Goal: Transaction & Acquisition: Book appointment/travel/reservation

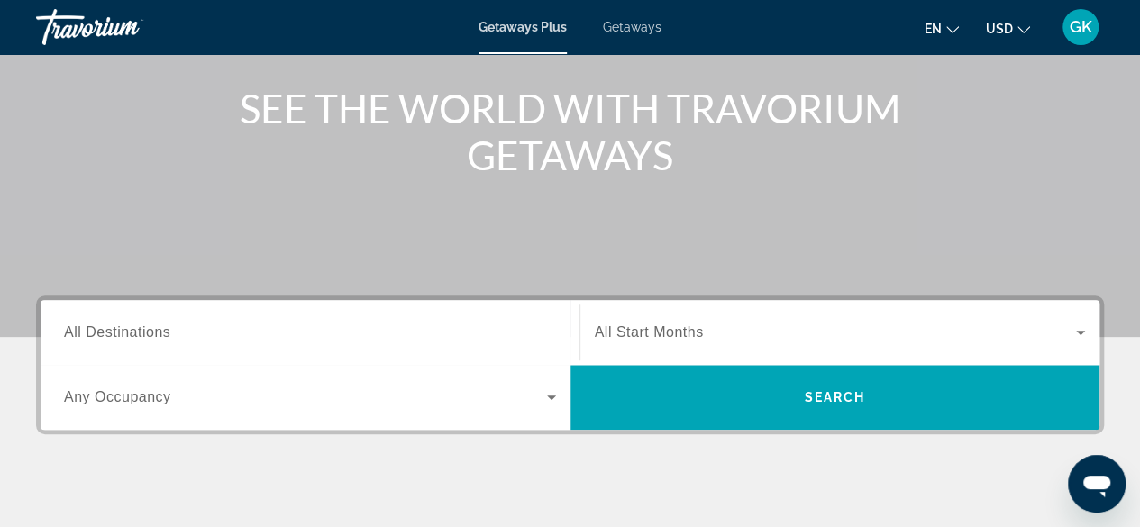
scroll to position [299, 0]
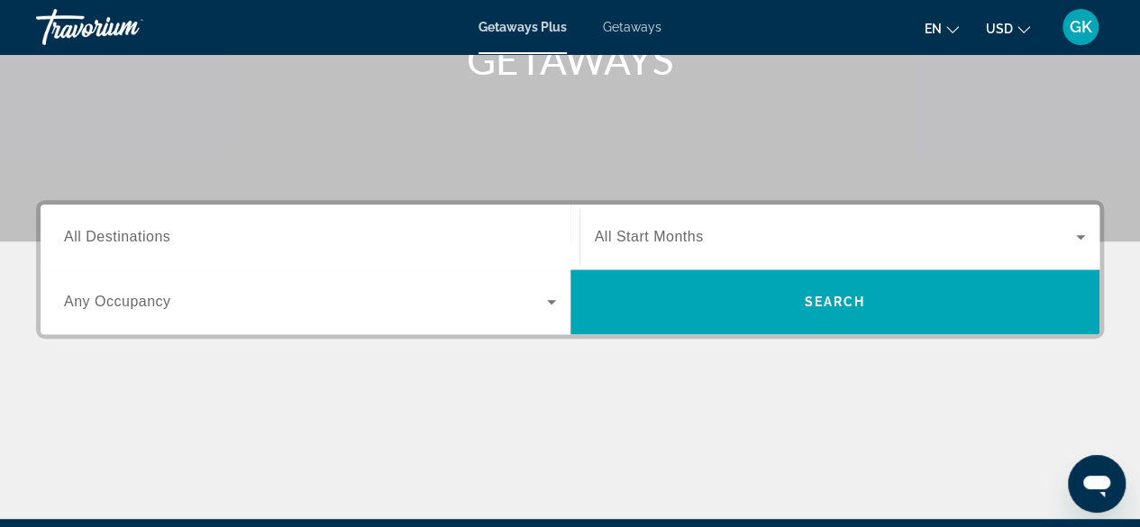
click at [137, 233] on span "All Destinations" at bounding box center [117, 236] width 106 height 15
click at [137, 233] on input "Destination All Destinations" at bounding box center [310, 238] width 492 height 22
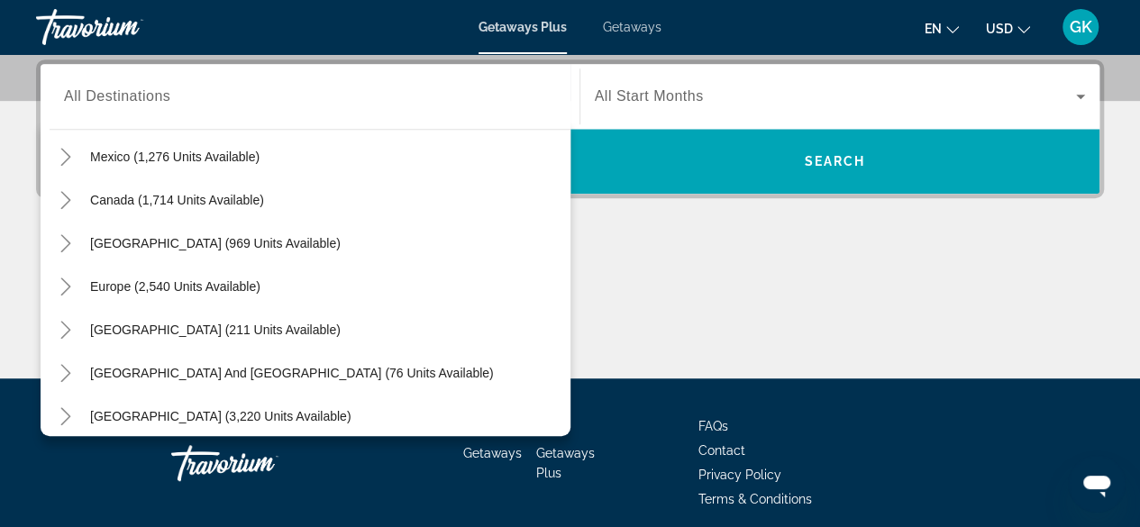
scroll to position [144, 0]
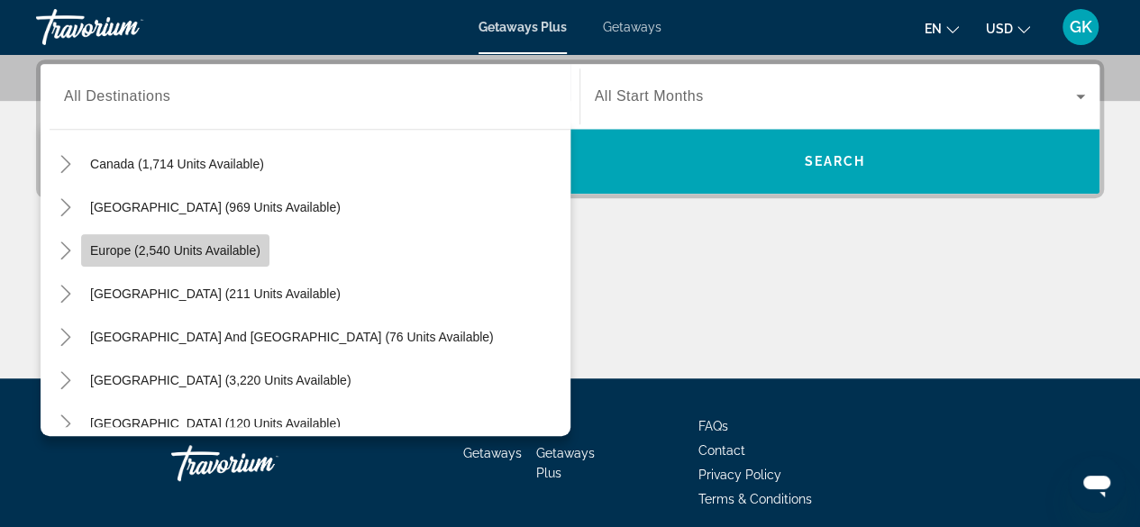
click at [254, 251] on span "Europe (2,540 units available)" at bounding box center [175, 250] width 170 height 14
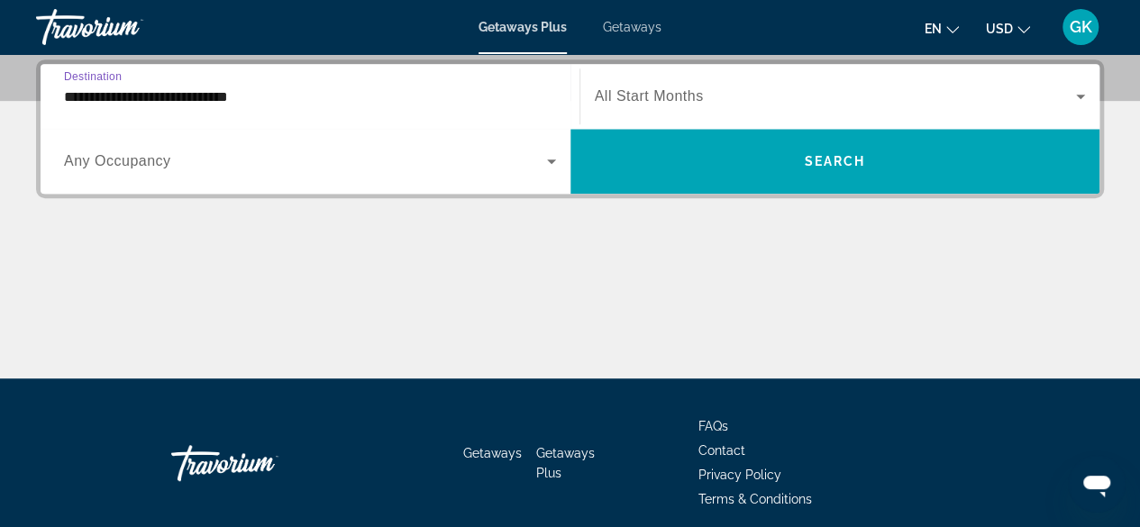
click at [235, 104] on input "**********" at bounding box center [310, 98] width 492 height 22
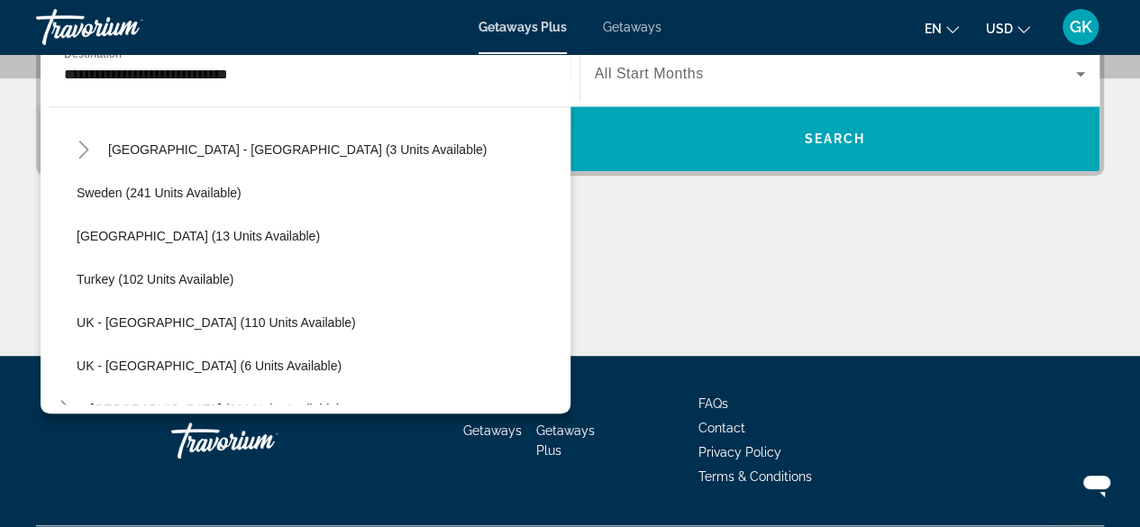
scroll to position [901, 0]
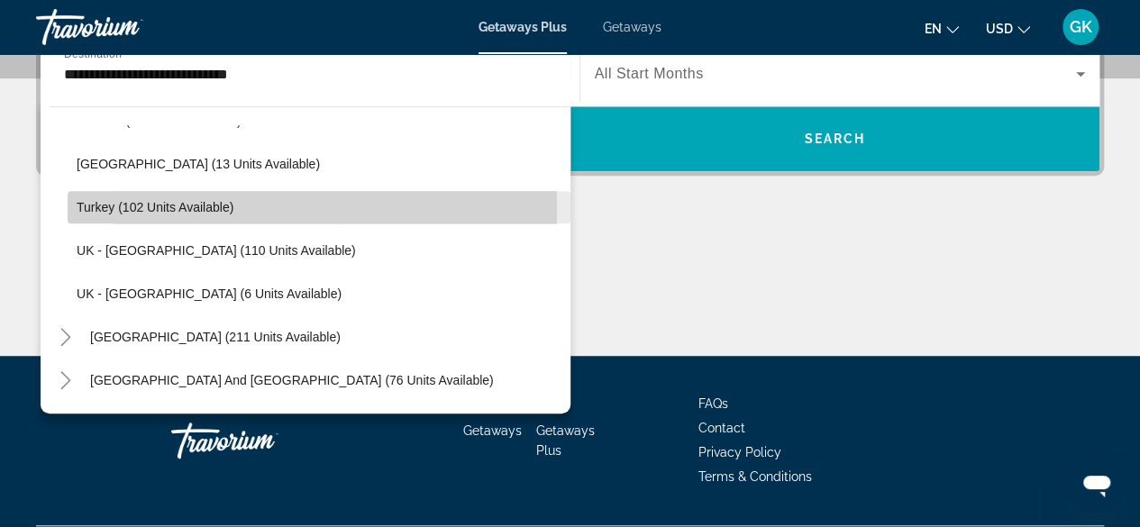
click at [220, 206] on span "Turkey (102 units available)" at bounding box center [155, 207] width 157 height 14
type input "**********"
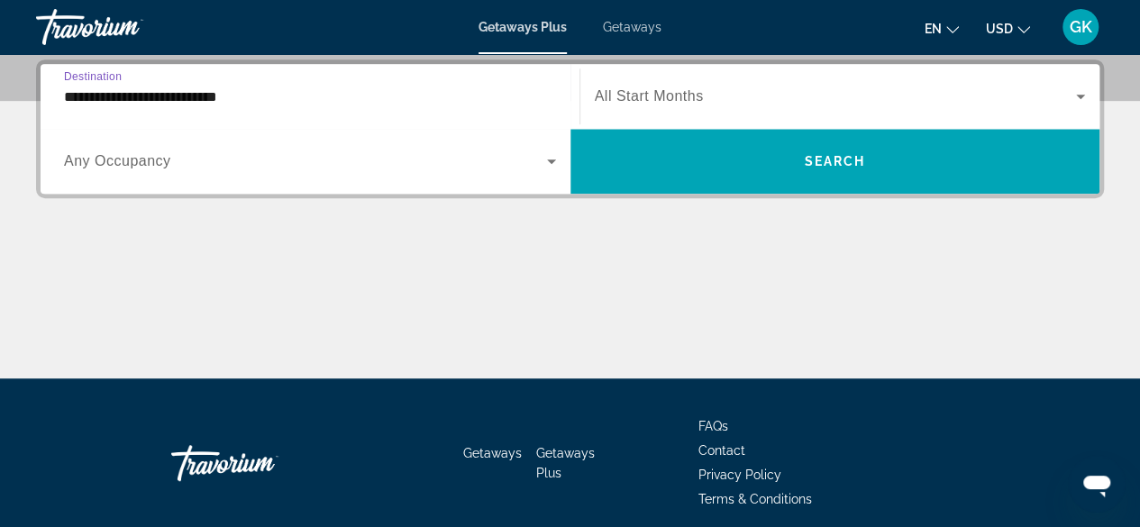
click at [547, 160] on icon "Search widget" at bounding box center [552, 162] width 22 height 22
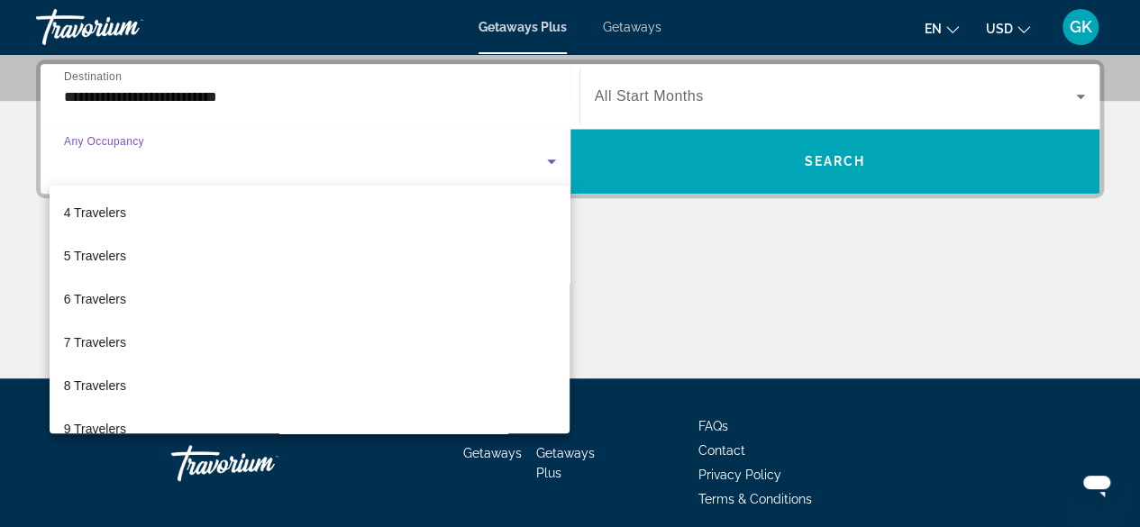
scroll to position [198, 0]
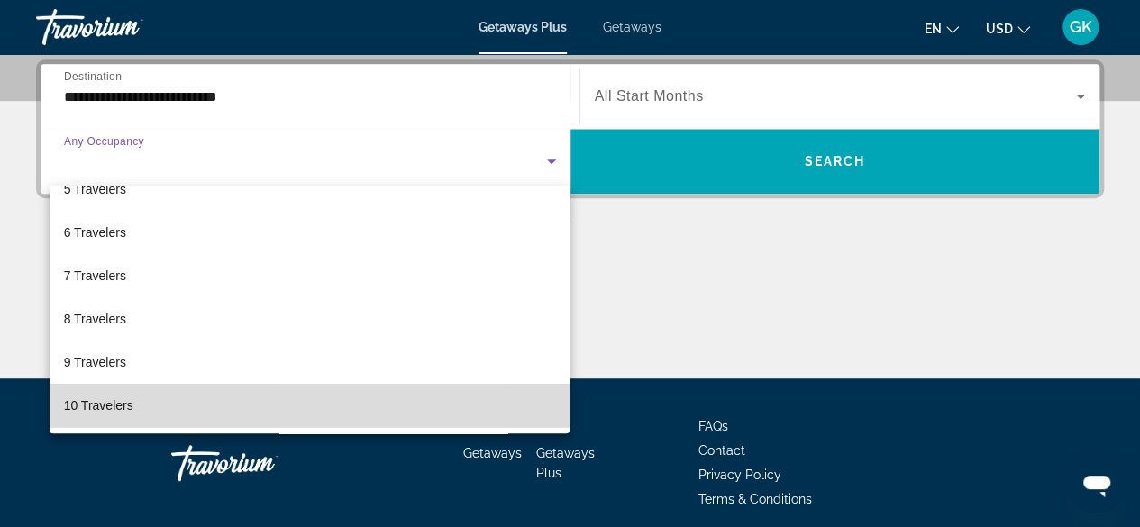
click at [405, 401] on mat-option "10 Travelers" at bounding box center [310, 405] width 521 height 43
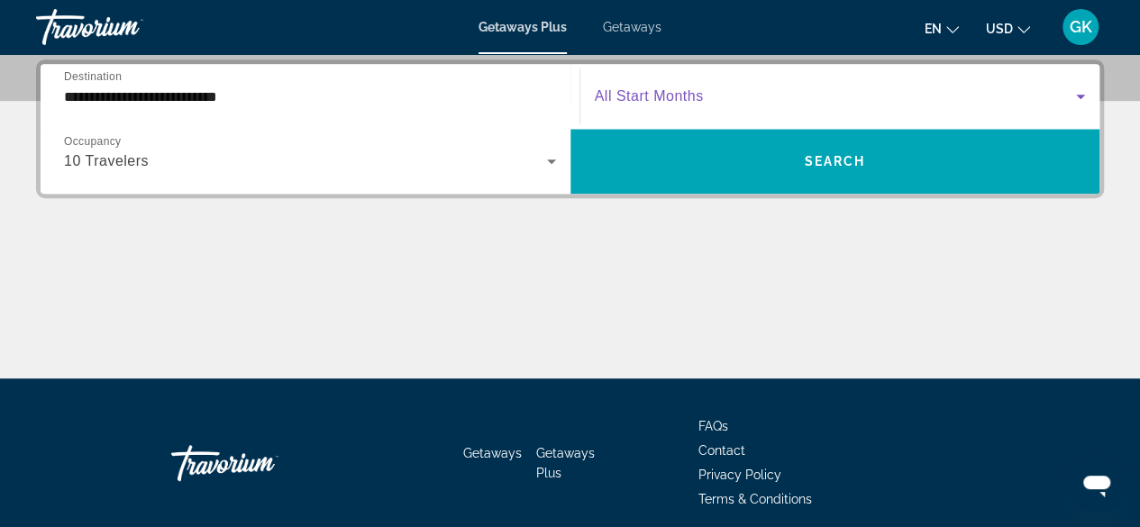
click at [775, 87] on span "Search widget" at bounding box center [836, 97] width 482 height 22
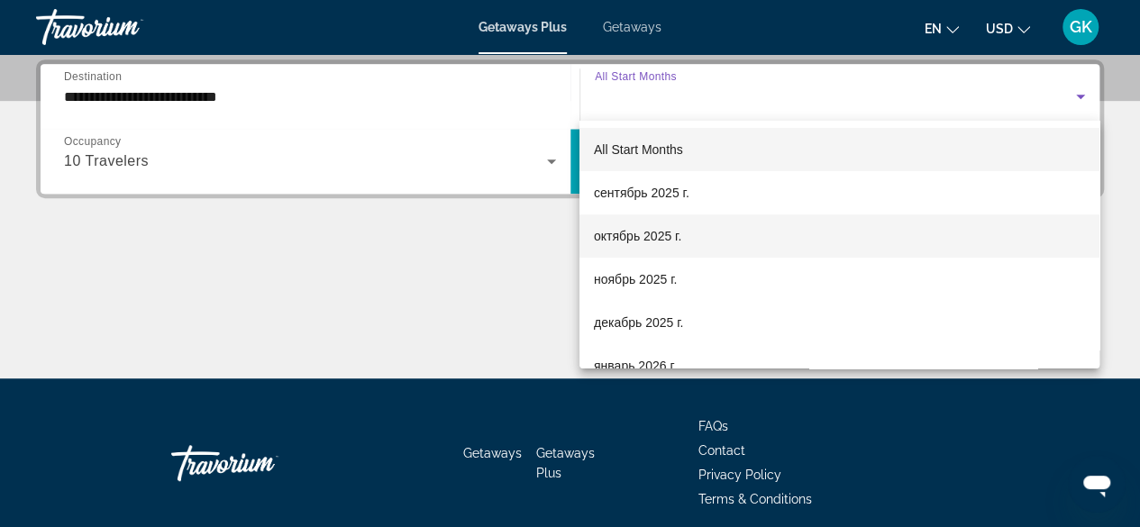
click at [772, 235] on mat-option "октябрь 2025 г." at bounding box center [840, 236] width 520 height 43
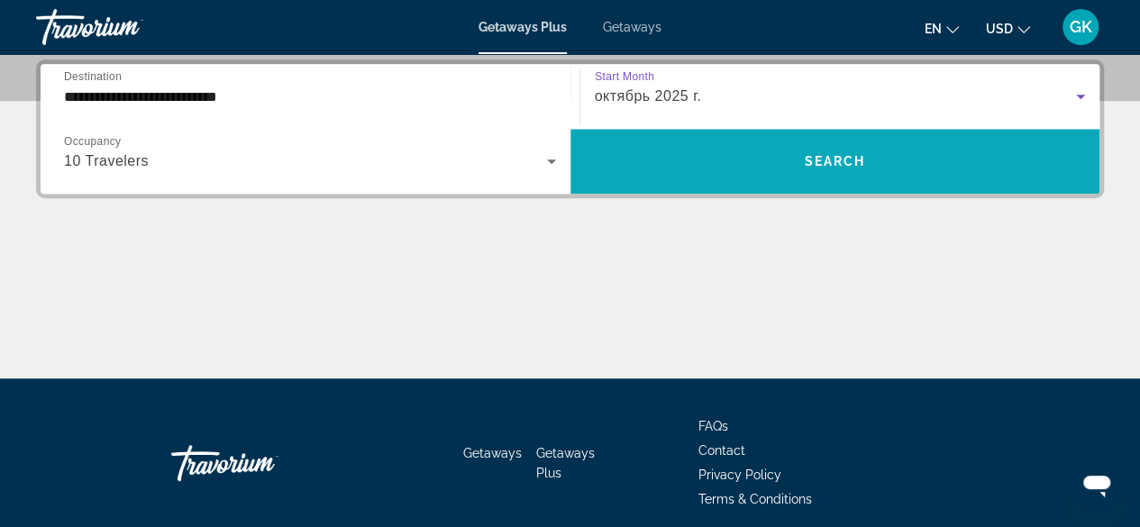
click at [835, 148] on span "Search widget" at bounding box center [836, 161] width 530 height 43
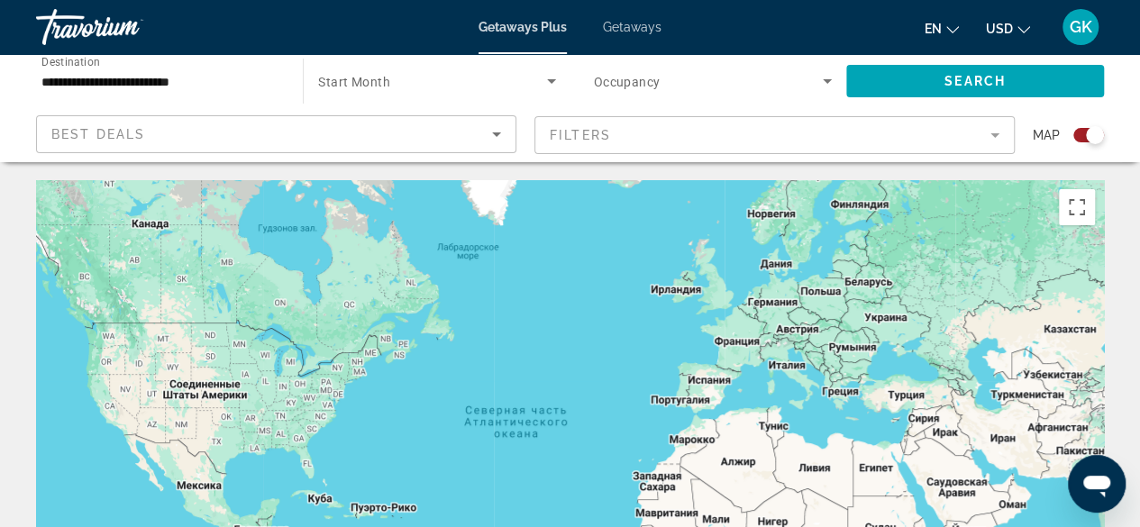
click at [1076, 134] on div "Search widget" at bounding box center [1089, 135] width 31 height 14
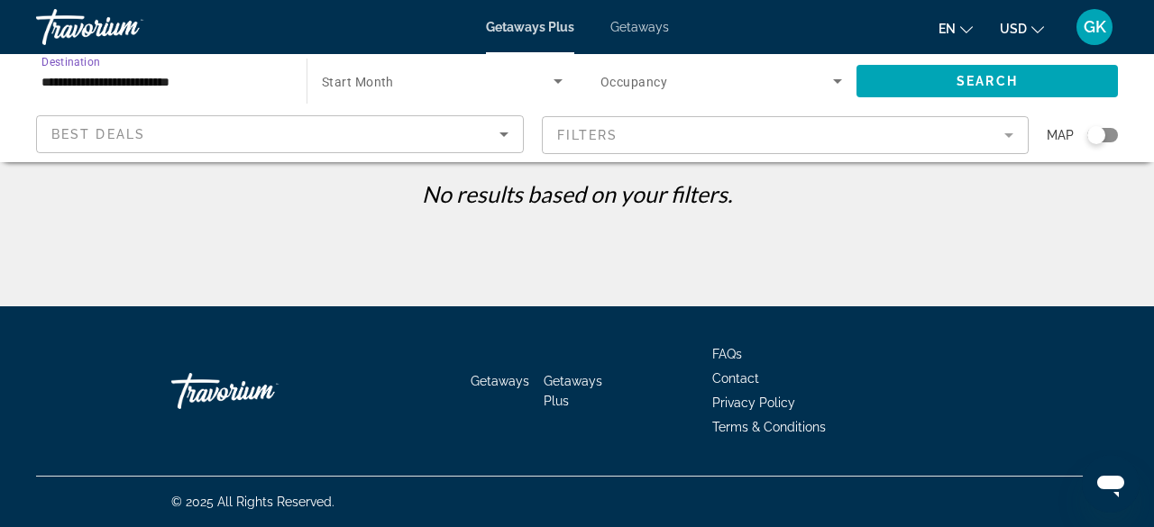
click at [216, 78] on input "**********" at bounding box center [162, 82] width 242 height 22
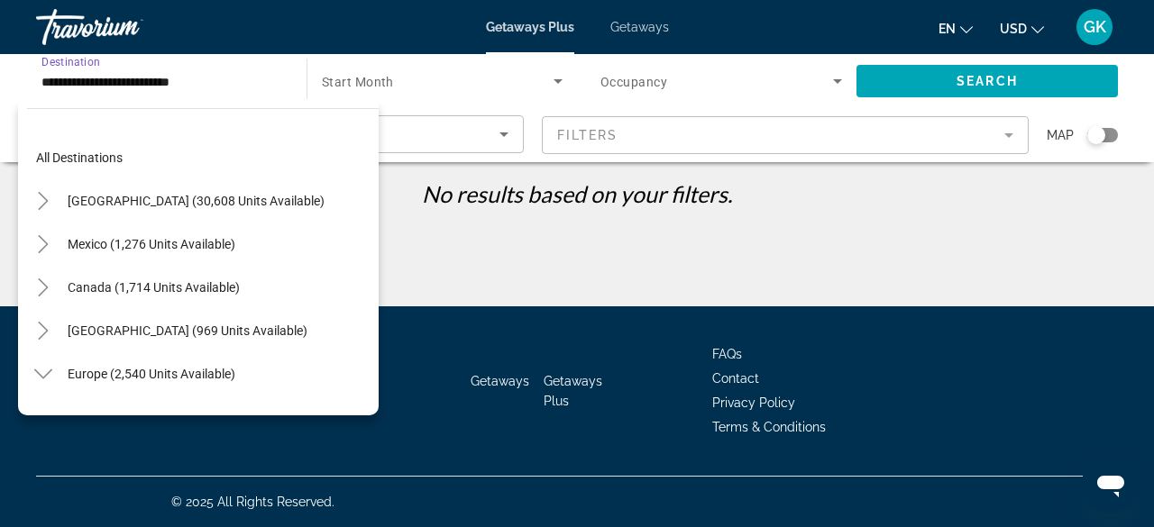
scroll to position [843, 0]
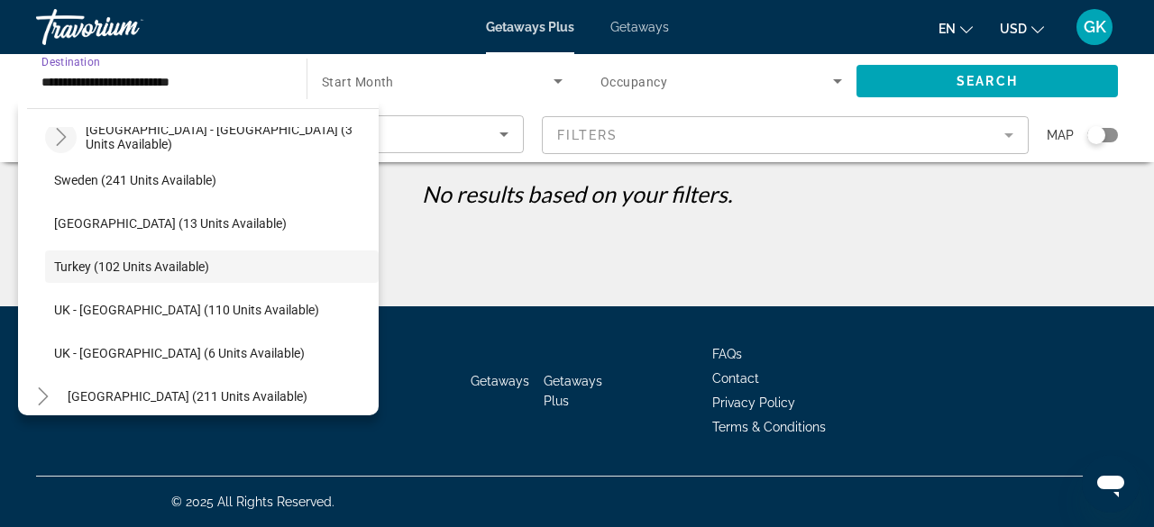
click at [61, 138] on icon "Toggle Spain - Canary Islands (3 units available)" at bounding box center [61, 137] width 18 height 18
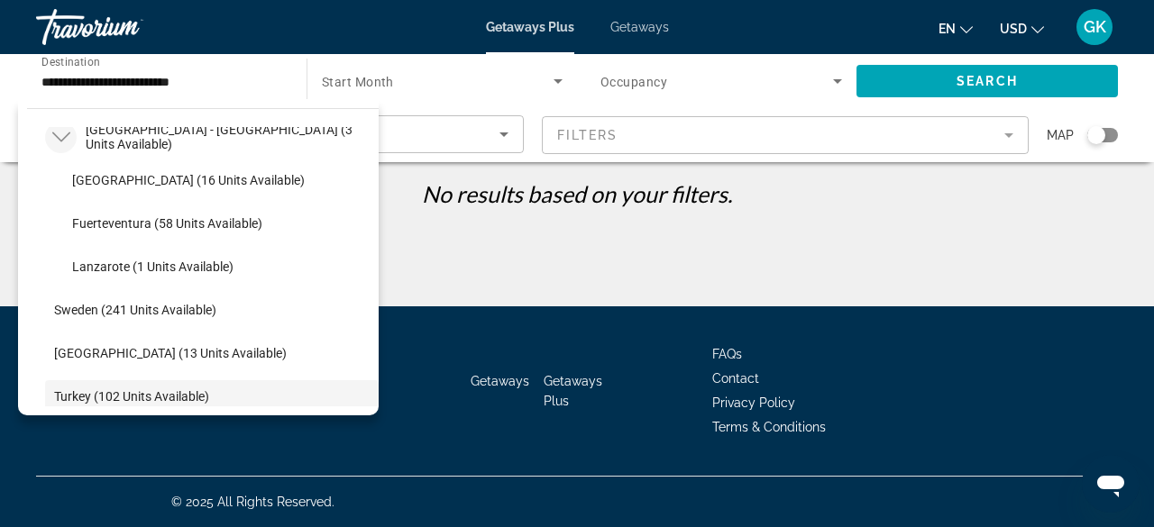
click at [61, 138] on icon "Toggle Spain - Canary Islands (3 units available)" at bounding box center [61, 137] width 18 height 18
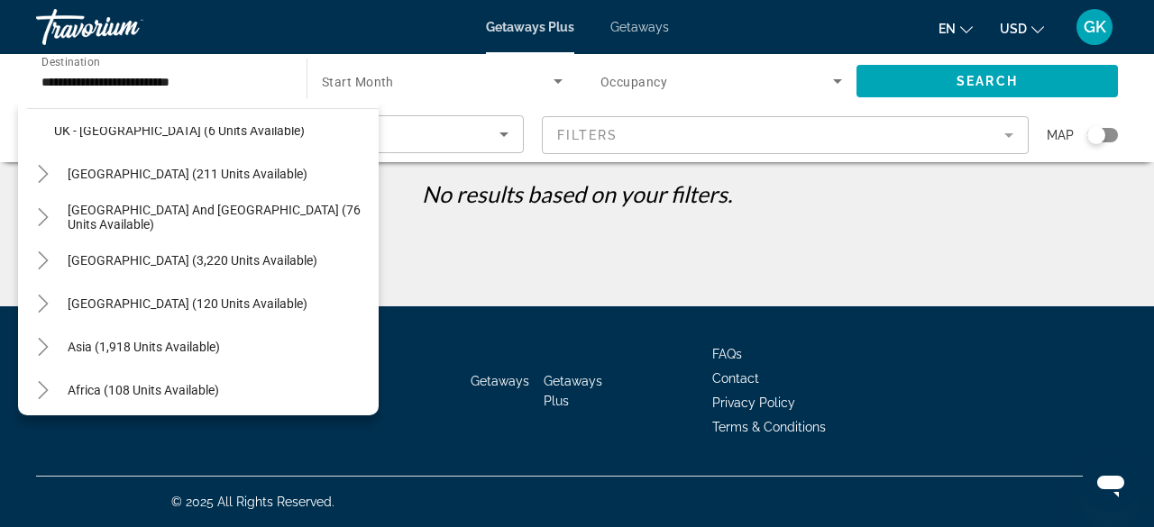
scroll to position [1084, 0]
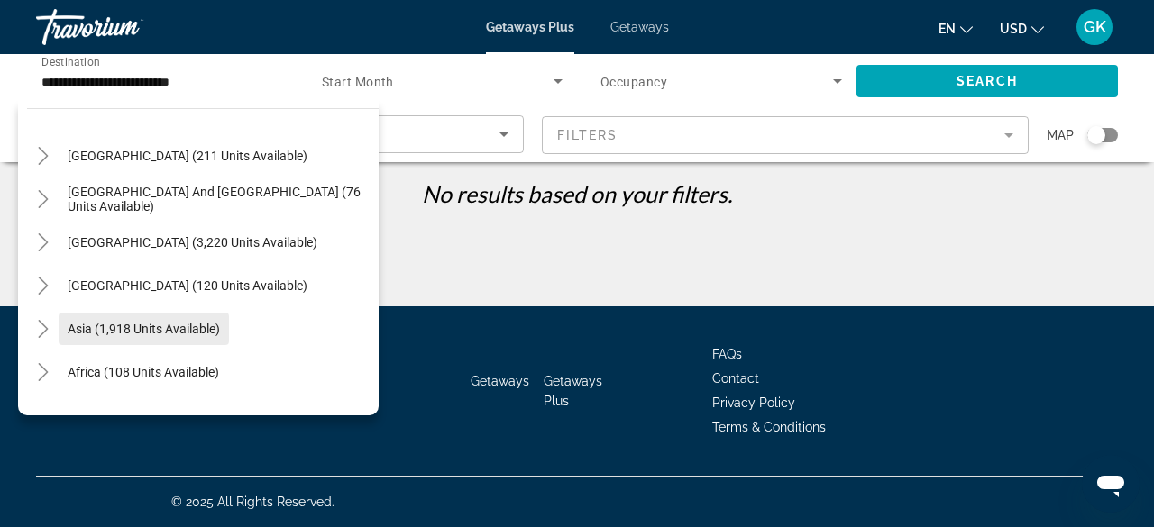
click at [224, 326] on span "Search widget" at bounding box center [144, 328] width 170 height 43
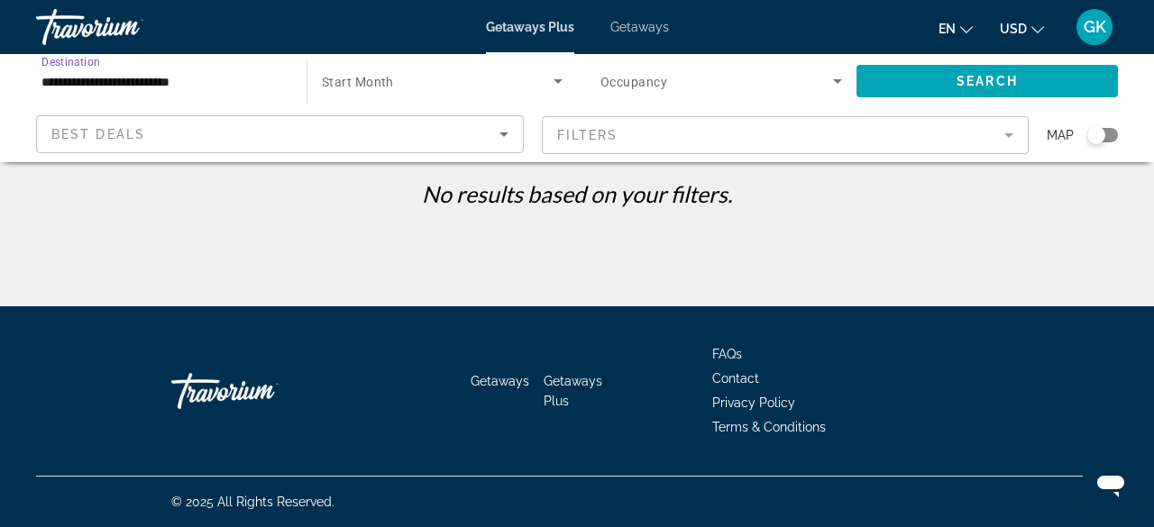
click at [182, 73] on input "**********" at bounding box center [162, 82] width 242 height 22
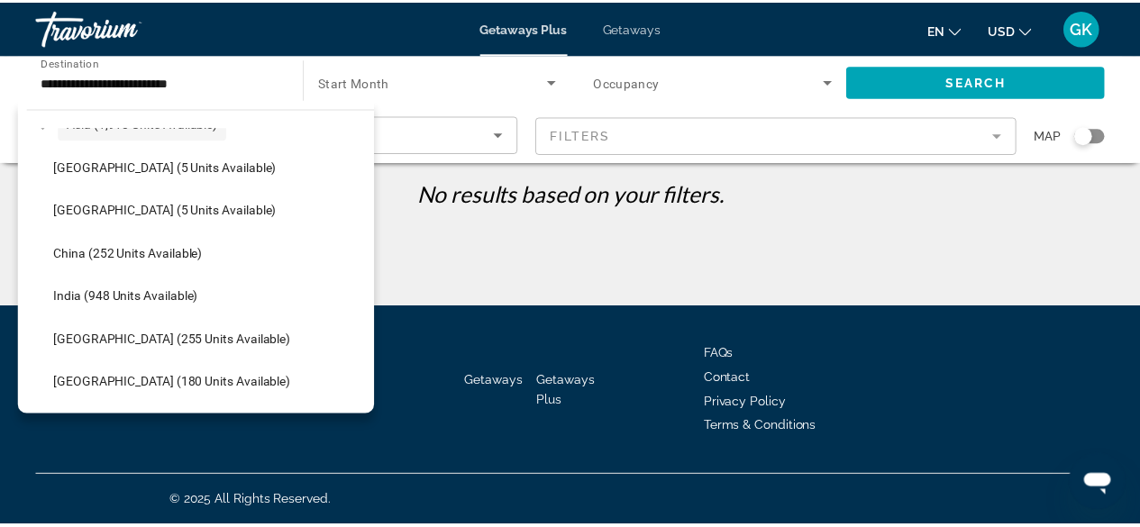
scroll to position [1290, 0]
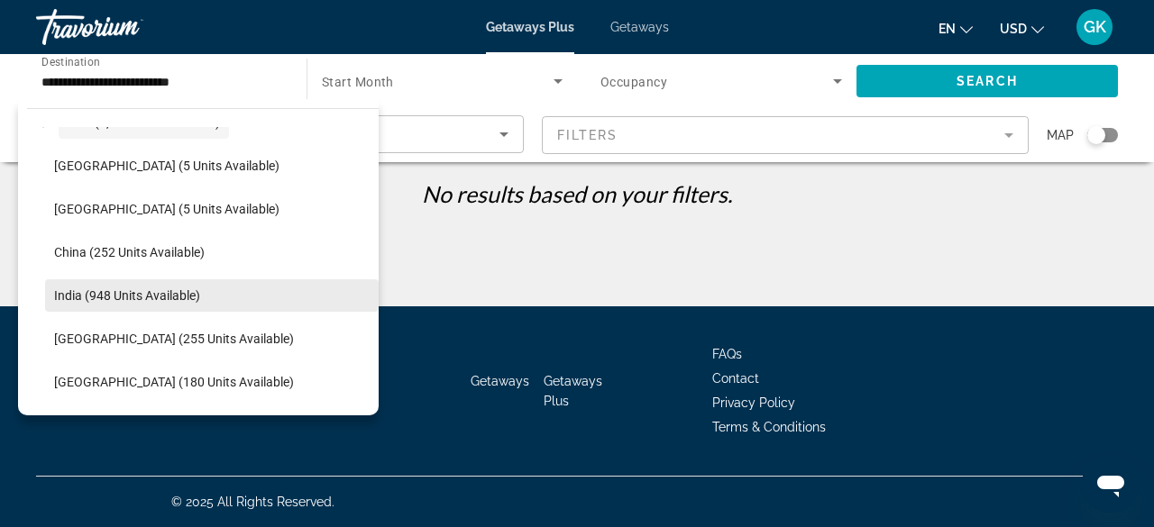
click at [222, 308] on span "Search widget" at bounding box center [212, 295] width 334 height 43
type input "**********"
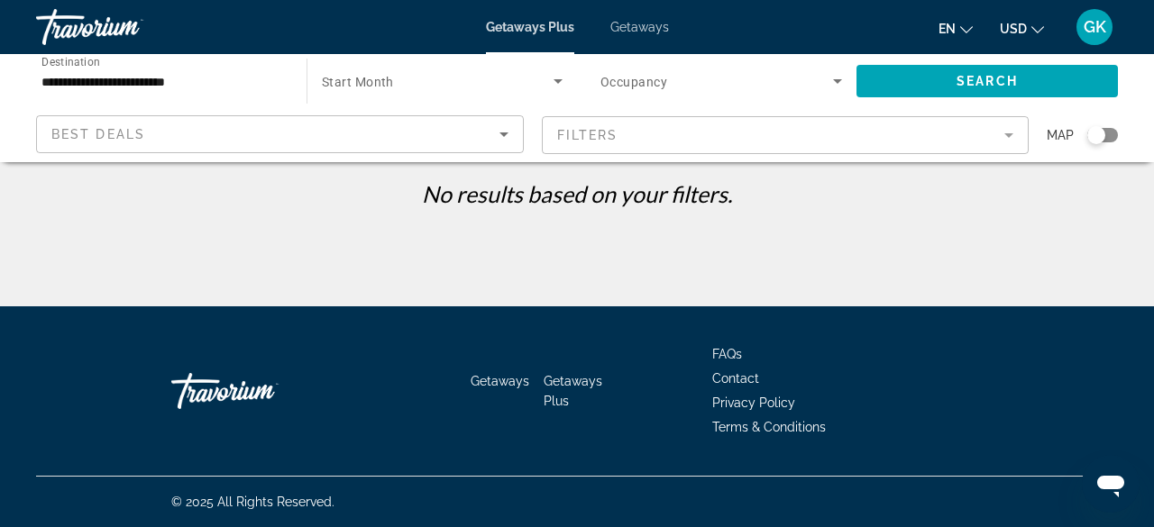
click at [474, 96] on div "Search widget" at bounding box center [442, 81] width 241 height 50
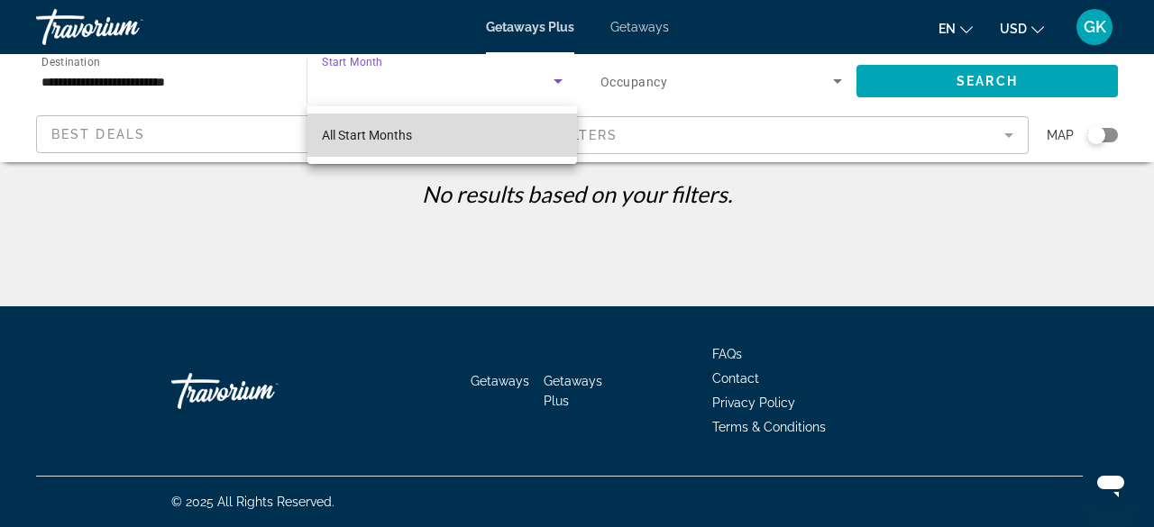
click at [491, 134] on mat-option "All Start Months" at bounding box center [442, 135] width 270 height 43
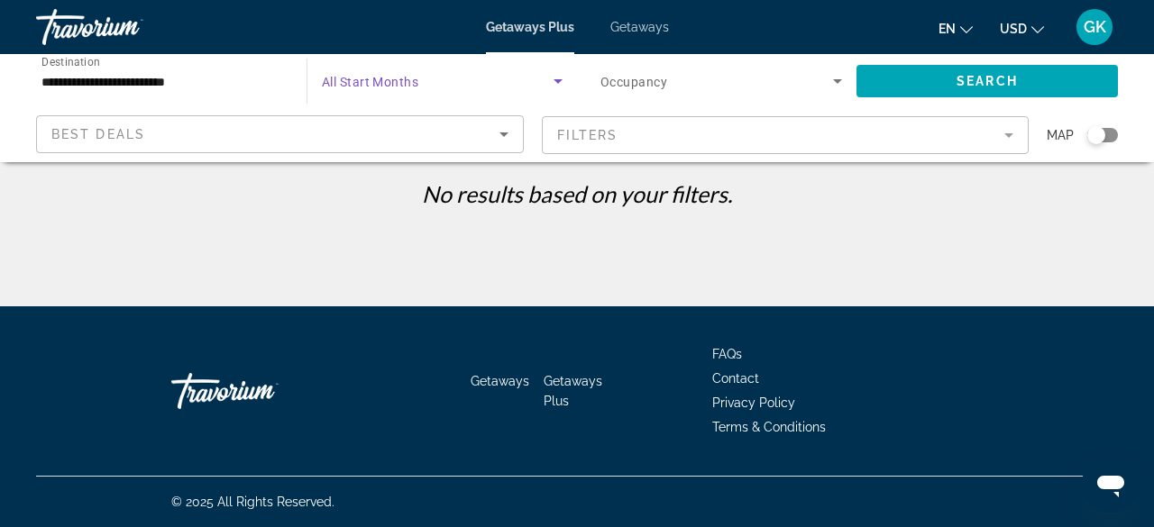
click at [553, 86] on icon "Search widget" at bounding box center [558, 81] width 22 height 22
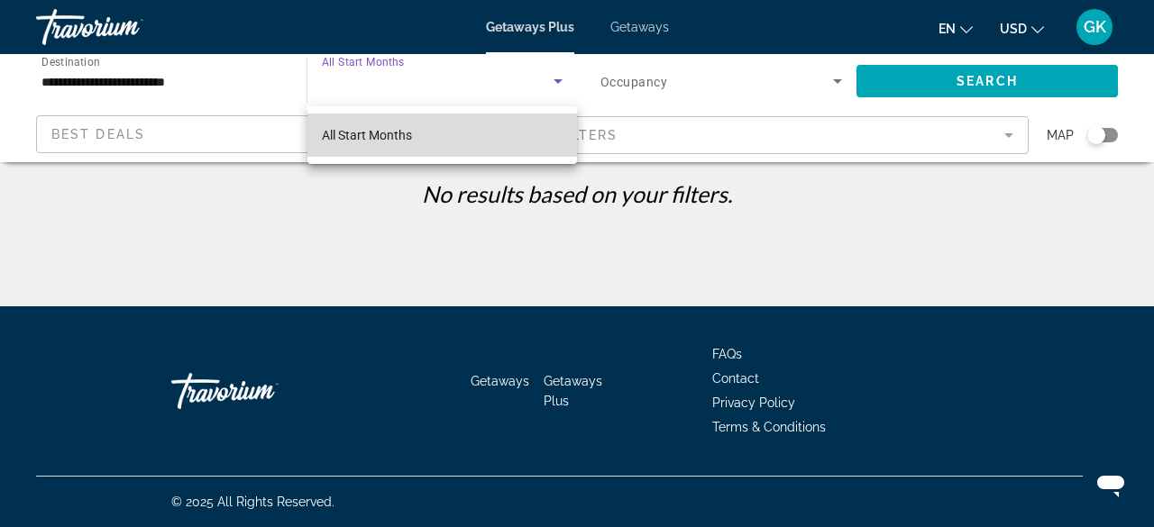
click at [516, 135] on mat-option "All Start Months" at bounding box center [442, 135] width 270 height 43
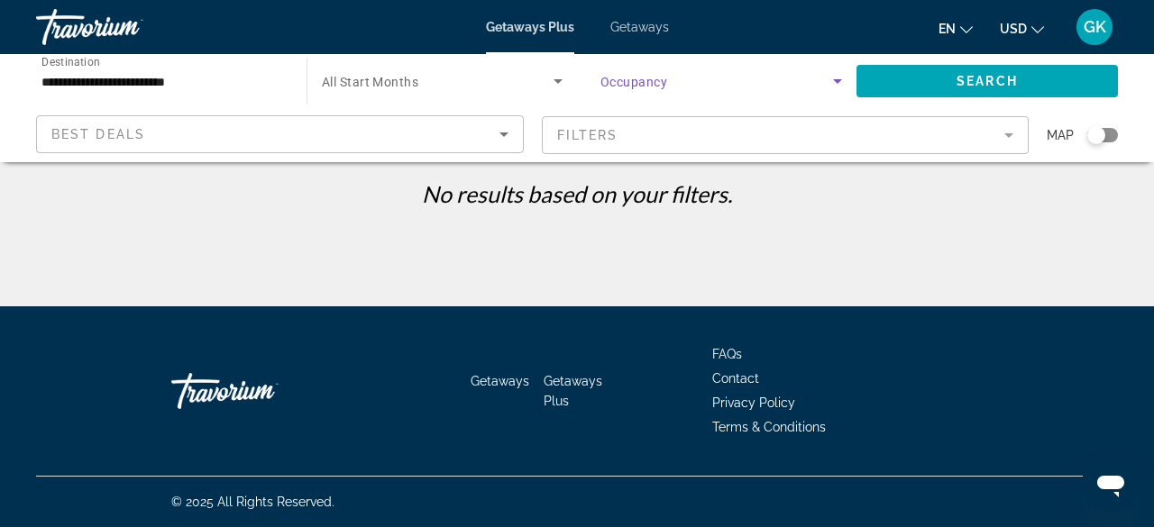
click at [838, 83] on icon "Search widget" at bounding box center [838, 81] width 22 height 22
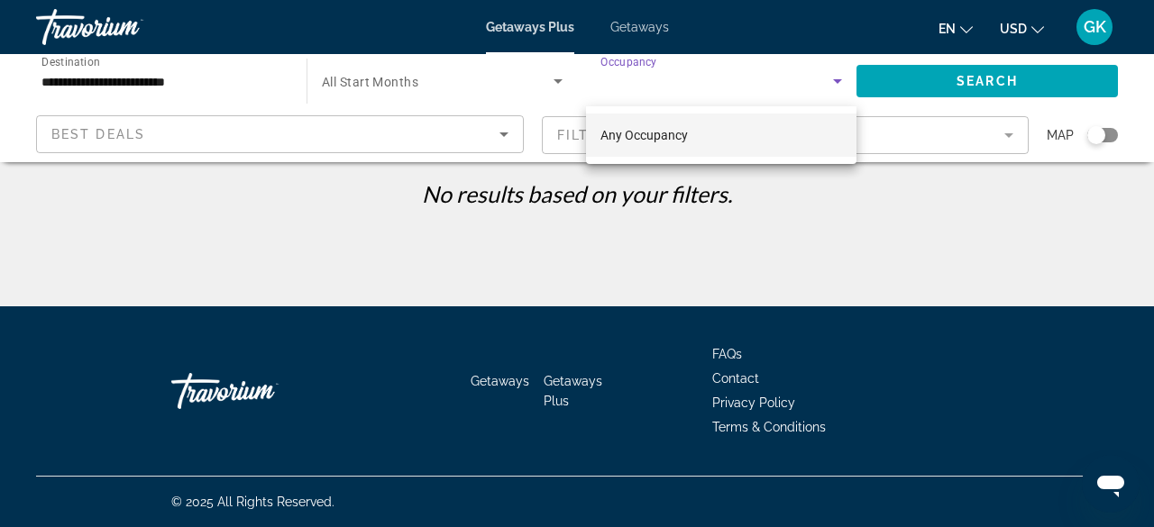
click at [946, 74] on div at bounding box center [577, 263] width 1154 height 527
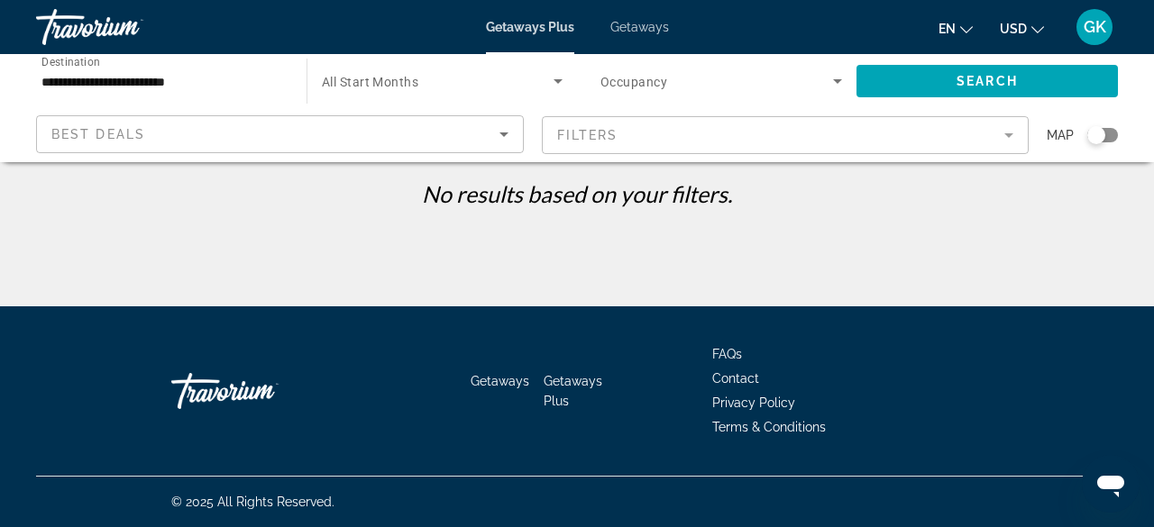
click at [632, 29] on span "Getaways" at bounding box center [639, 27] width 59 height 14
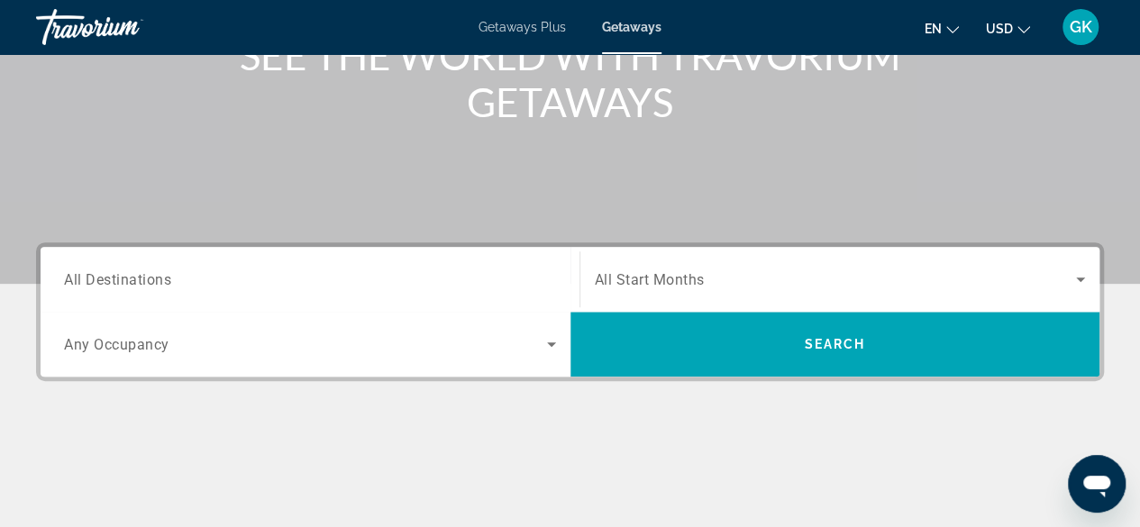
scroll to position [264, 0]
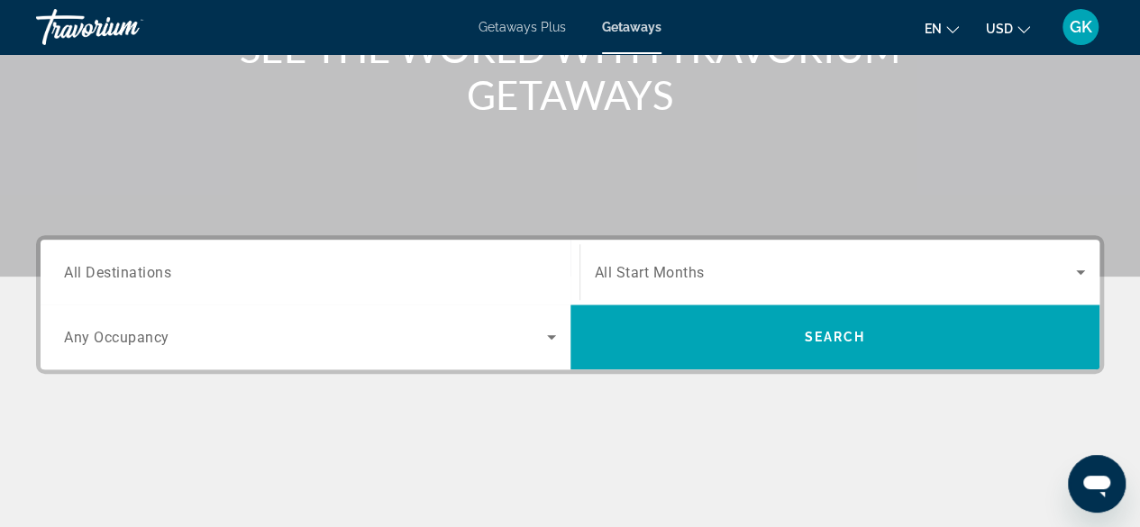
drag, startPoint x: 672, startPoint y: 383, endPoint x: 536, endPoint y: 374, distance: 136.4
click at [566, 376] on div "Destination All Destinations Start Month All Start Months Occupancy Any Occupan…" at bounding box center [570, 394] width 1140 height 319
click at [157, 273] on span "All Destinations" at bounding box center [117, 271] width 107 height 17
click at [157, 273] on input "Destination All Destinations" at bounding box center [310, 273] width 492 height 22
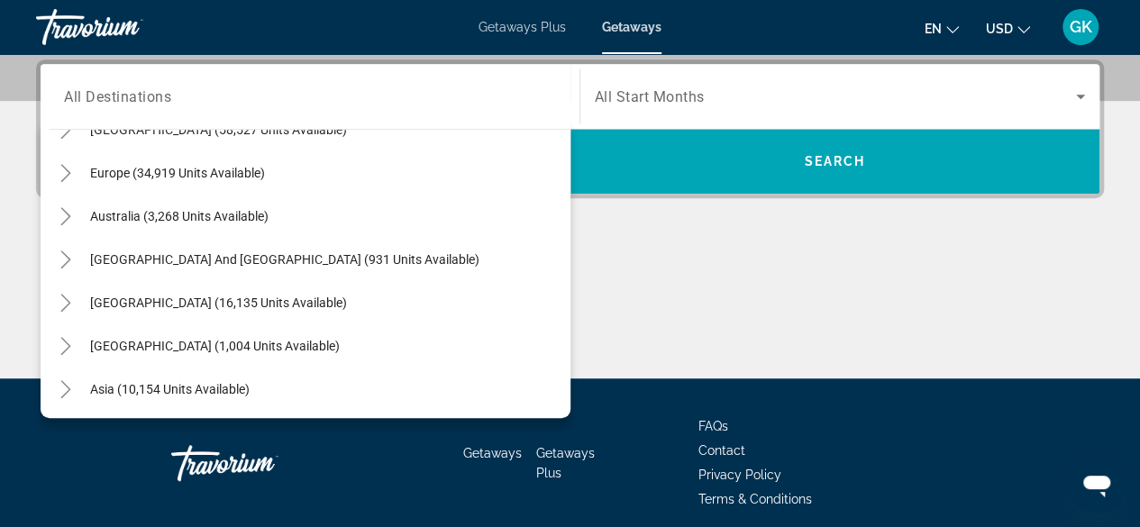
scroll to position [240, 0]
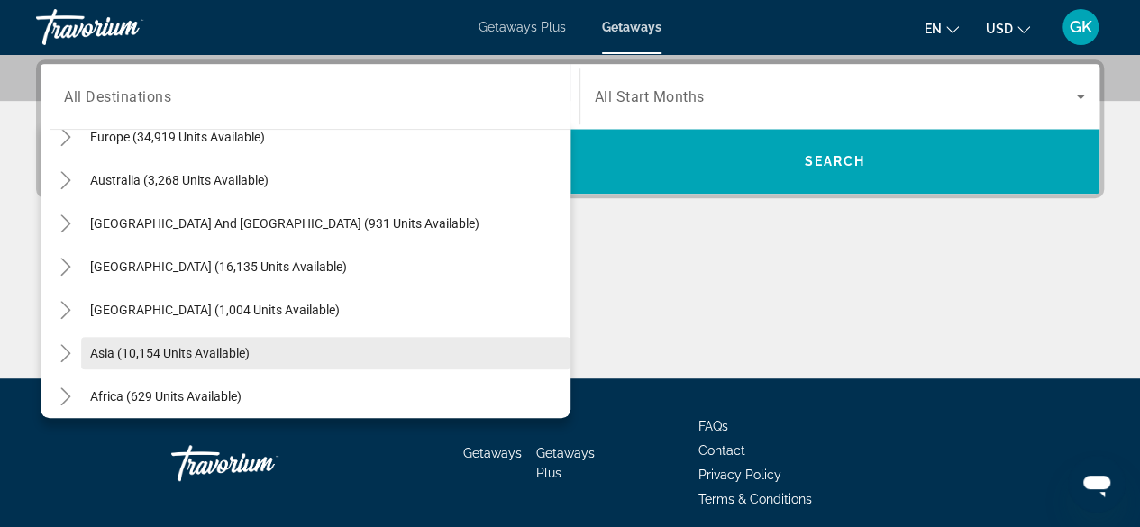
click at [364, 356] on span "Search widget" at bounding box center [325, 353] width 489 height 43
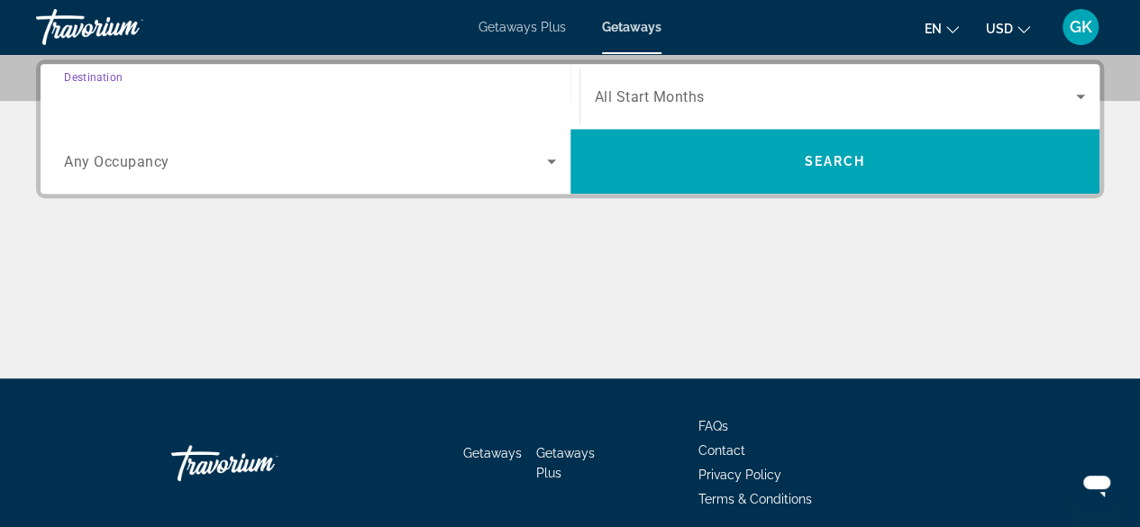
type input "**********"
click at [168, 98] on input "**********" at bounding box center [310, 98] width 492 height 22
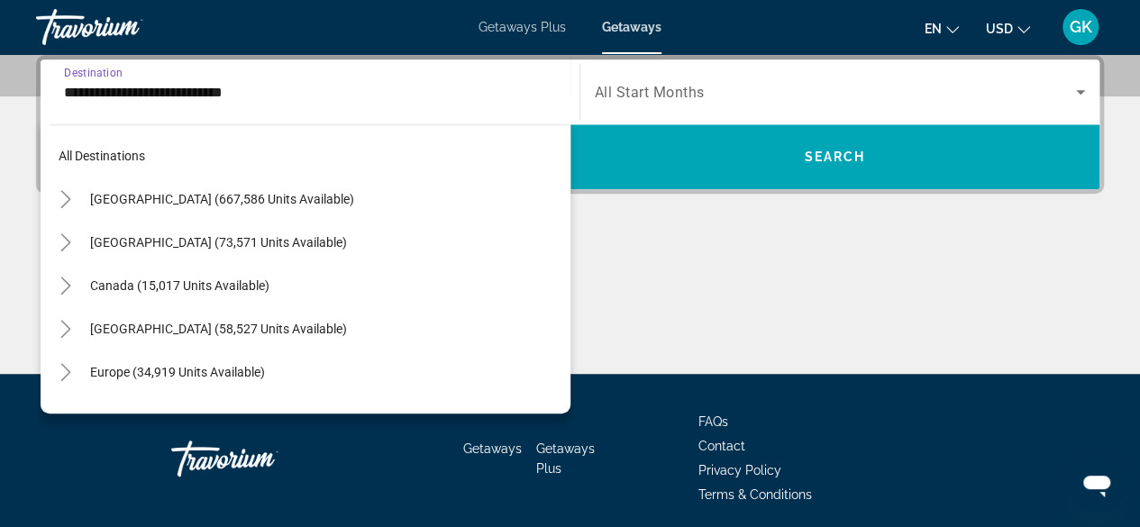
scroll to position [324, 0]
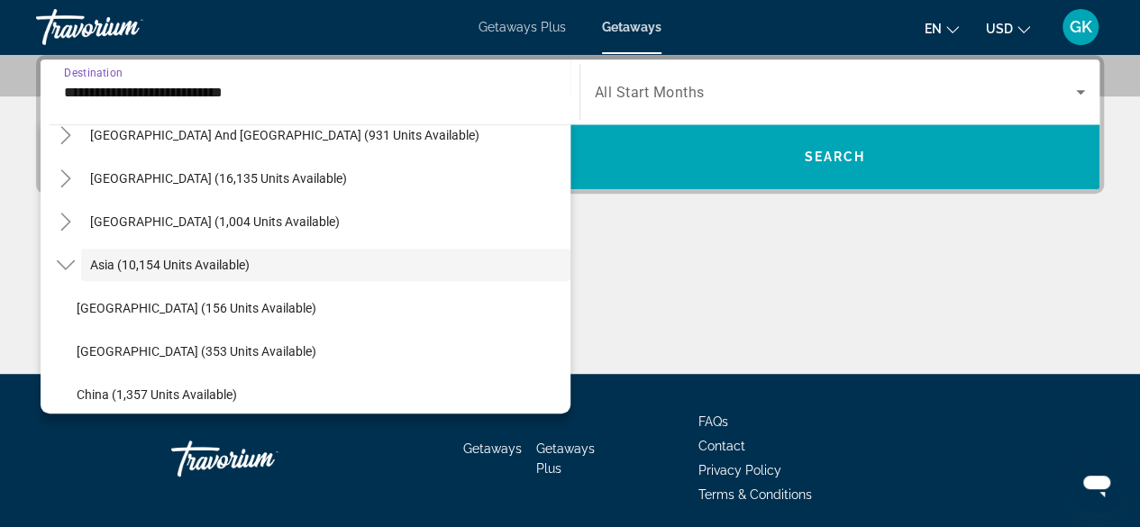
click at [274, 96] on input "**********" at bounding box center [310, 93] width 492 height 22
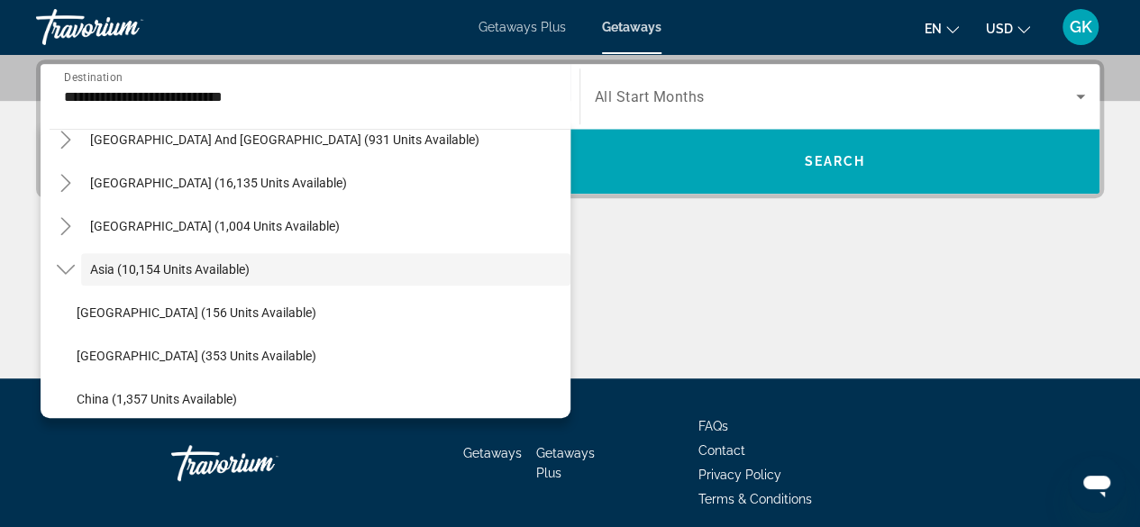
click at [16, 262] on div "**********" at bounding box center [570, 218] width 1140 height 319
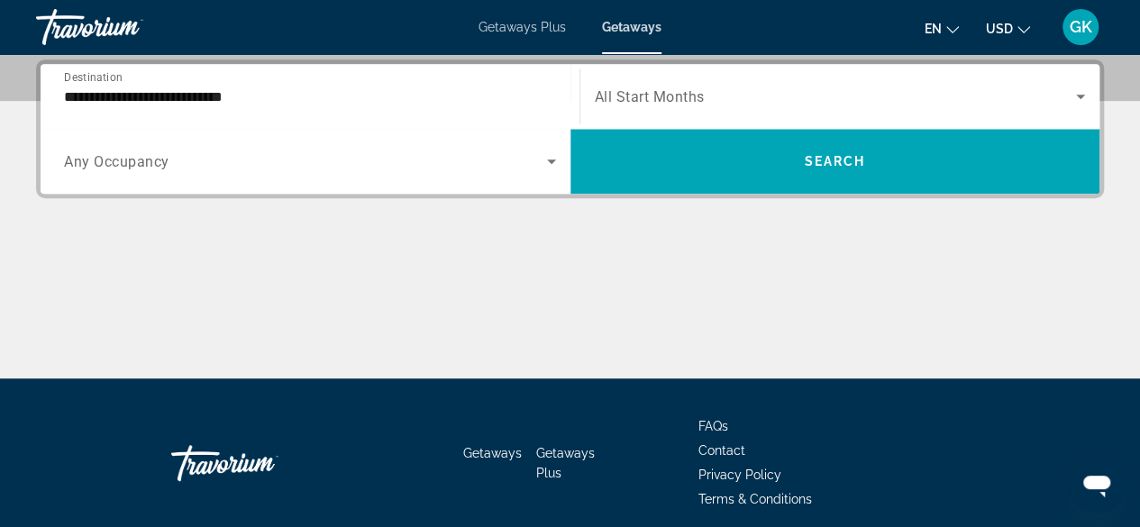
click at [180, 171] on div "Search widget" at bounding box center [310, 161] width 492 height 50
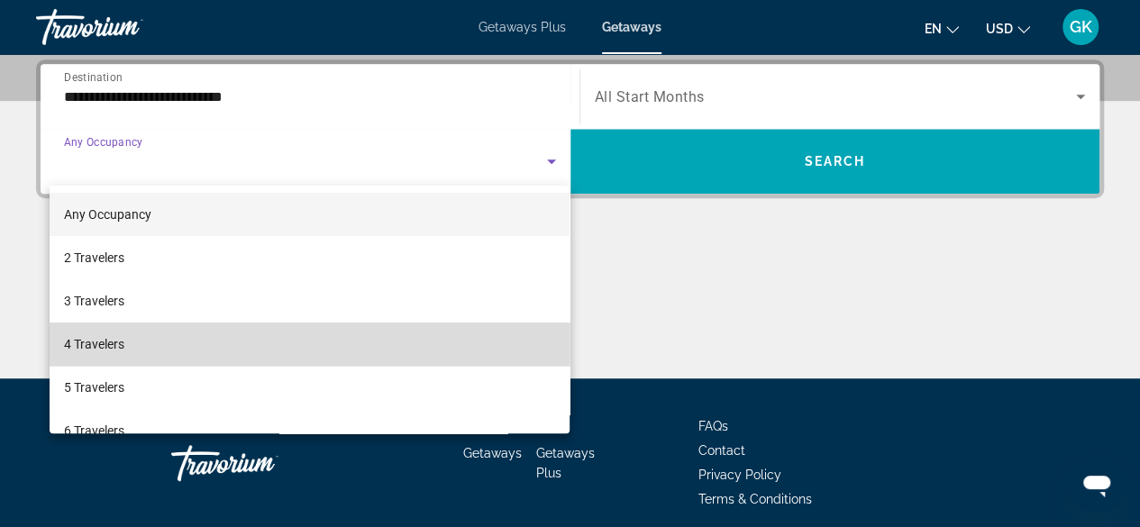
click at [464, 340] on mat-option "4 Travelers" at bounding box center [310, 344] width 521 height 43
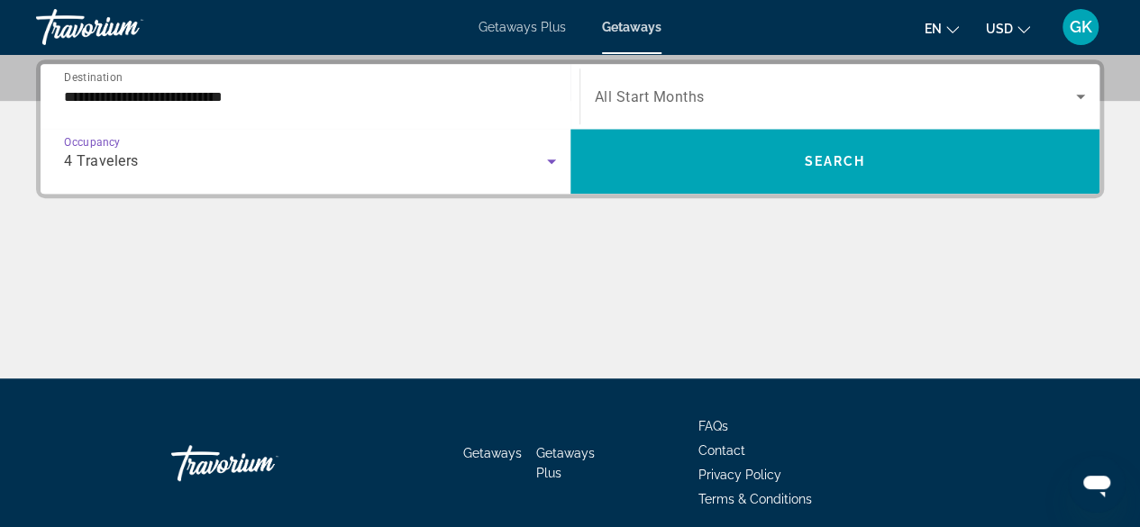
click at [1055, 101] on span "Search widget" at bounding box center [836, 97] width 482 height 22
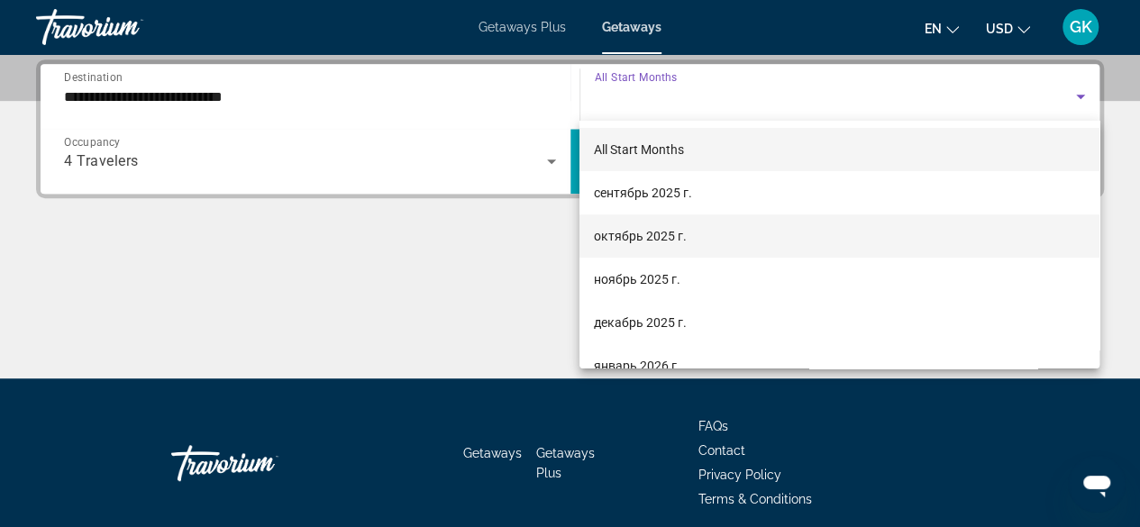
click at [961, 250] on mat-option "октябрь 2025 г." at bounding box center [840, 236] width 520 height 43
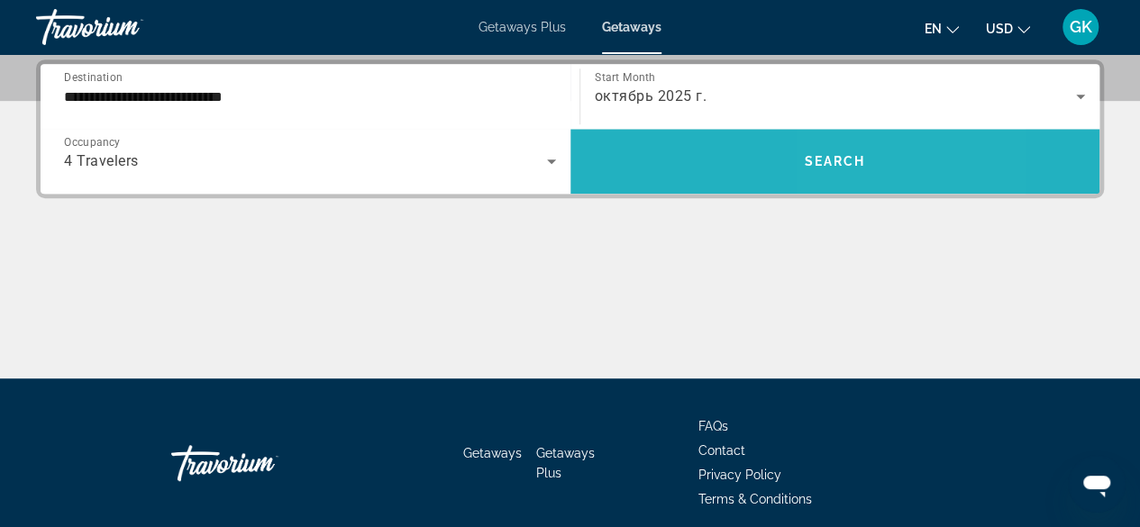
click at [844, 154] on span "Search" at bounding box center [834, 161] width 61 height 14
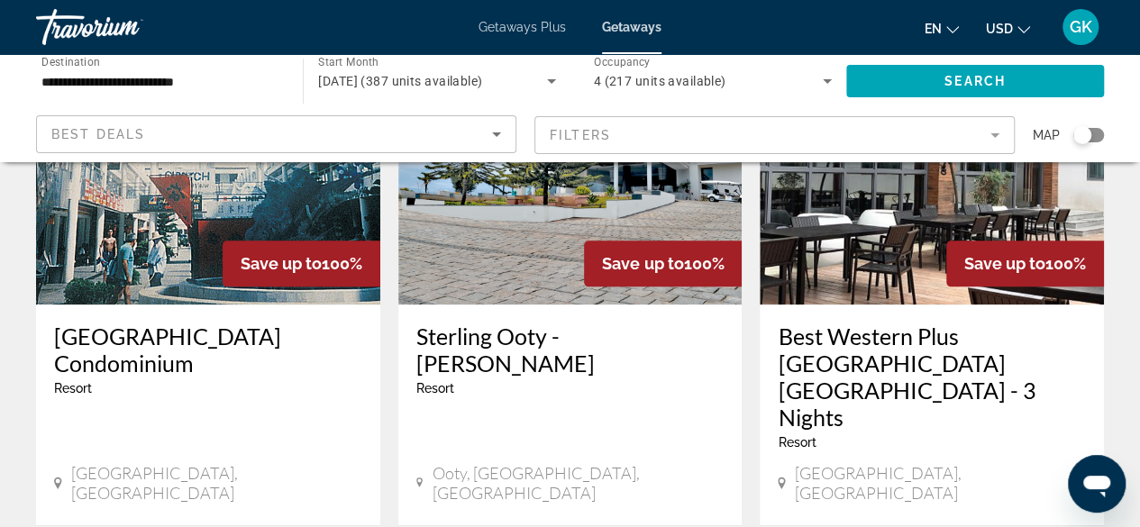
scroll to position [948, 0]
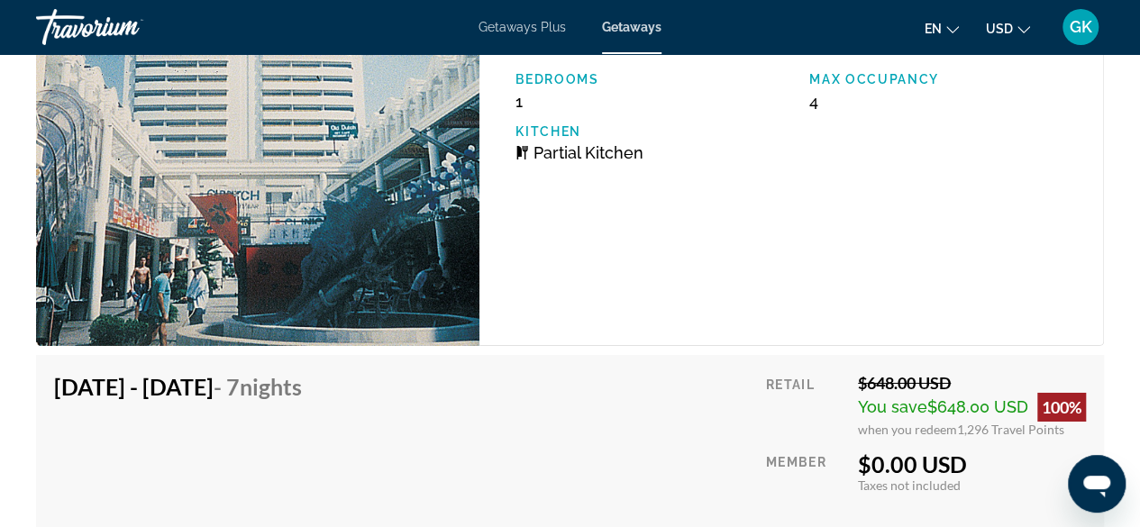
scroll to position [2991, 0]
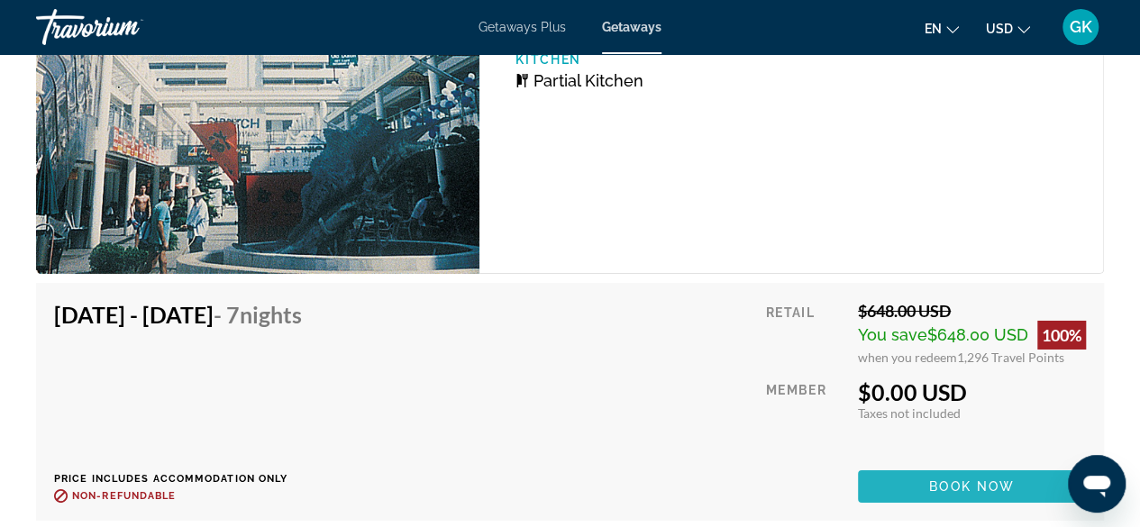
click at [956, 480] on span "Book now" at bounding box center [972, 487] width 86 height 14
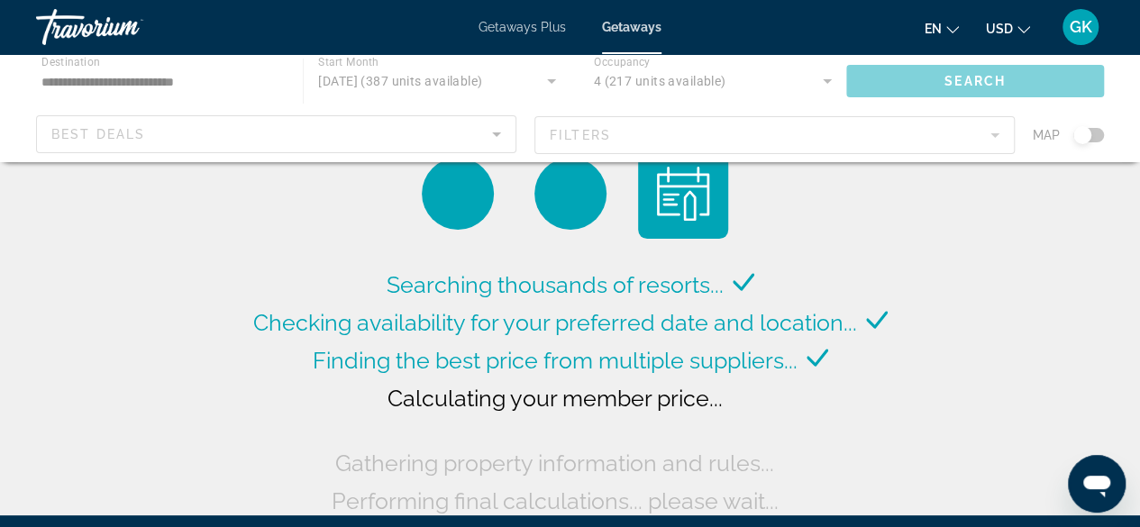
click at [501, 139] on div "Main content" at bounding box center [570, 108] width 1140 height 108
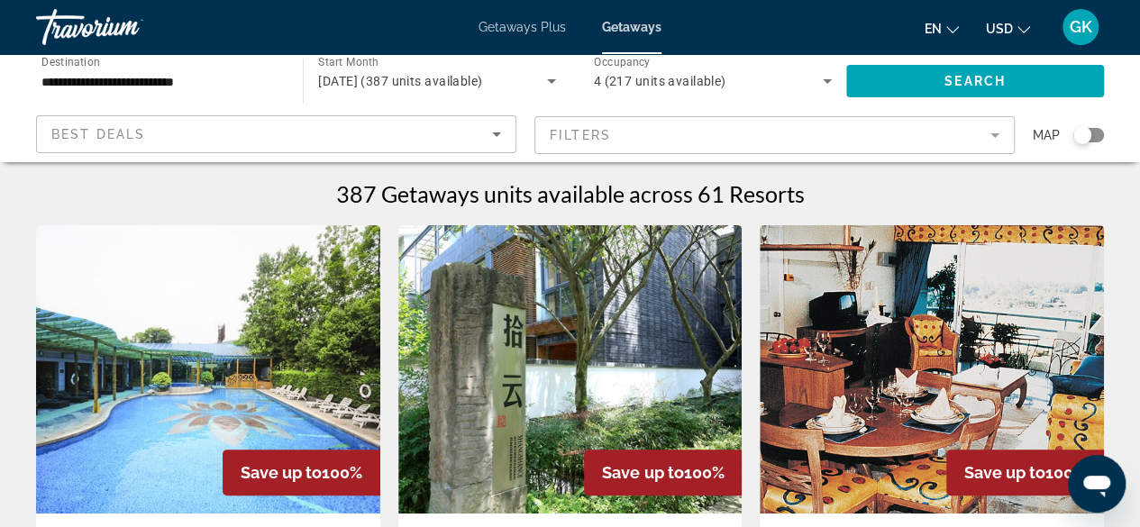
click at [824, 78] on icon "Search widget" at bounding box center [828, 81] width 22 height 22
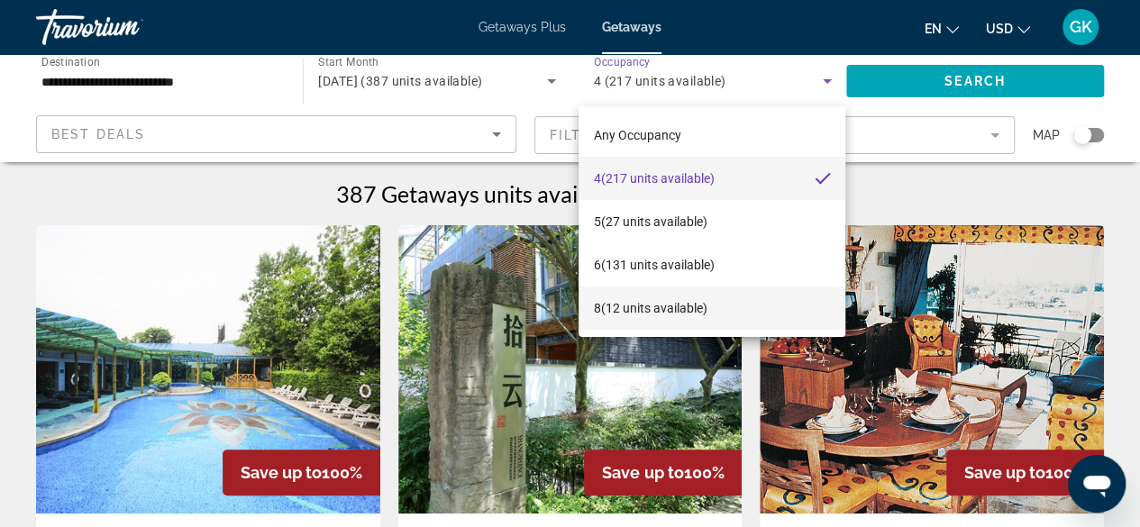
click at [816, 302] on mat-option "8 (12 units available)" at bounding box center [712, 308] width 267 height 43
